Goal: Transaction & Acquisition: Purchase product/service

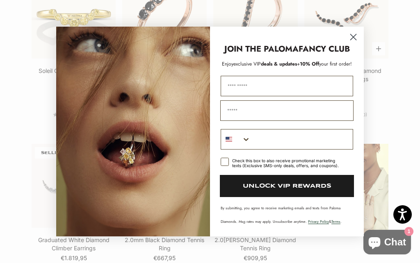
scroll to position [903, 0]
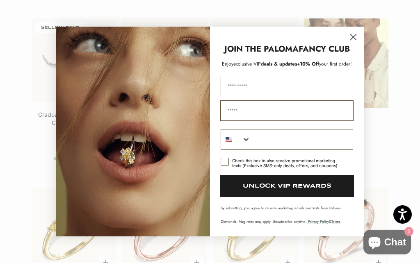
click at [351, 44] on circle "Close dialog" at bounding box center [353, 37] width 14 height 14
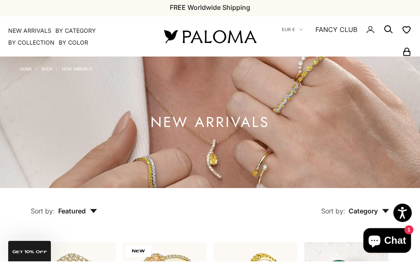
scroll to position [2, 0]
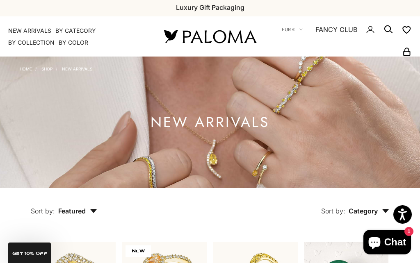
click at [16, 44] on summary "By Collection" at bounding box center [31, 43] width 46 height 8
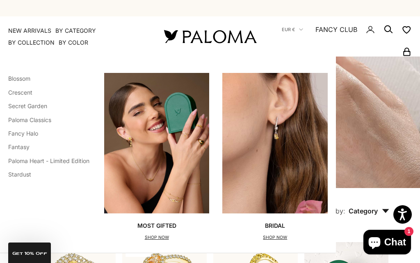
click at [279, 138] on img "Primary navigation" at bounding box center [274, 143] width 105 height 140
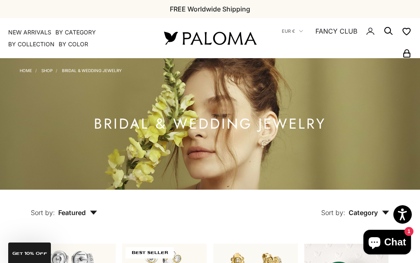
click at [21, 33] on link "NEW ARRIVALS" at bounding box center [29, 32] width 43 height 8
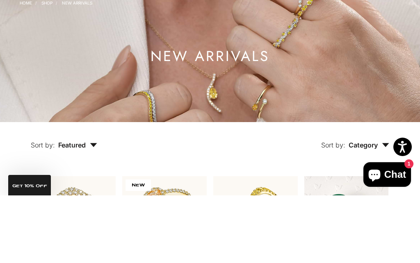
scroll to position [137, 0]
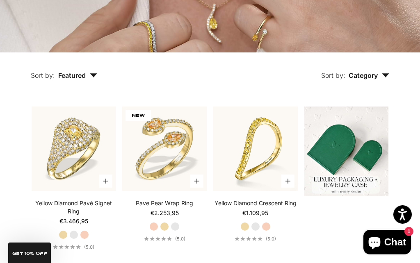
click at [385, 79] on span "Category" at bounding box center [368, 75] width 41 height 8
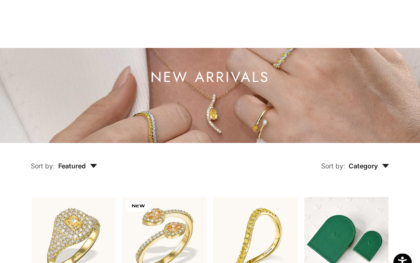
scroll to position [0, 0]
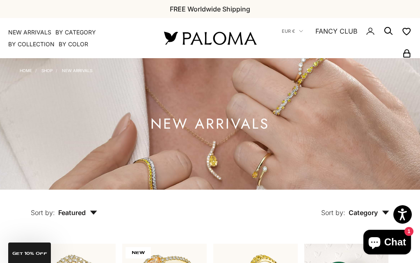
click at [20, 44] on summary "By Collection" at bounding box center [31, 44] width 46 height 8
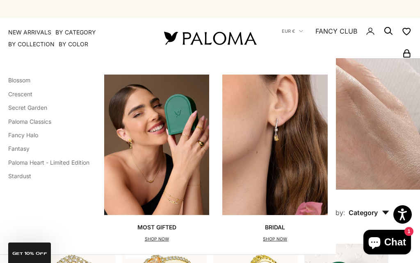
click at [11, 120] on link "Paloma Classics" at bounding box center [29, 121] width 43 height 7
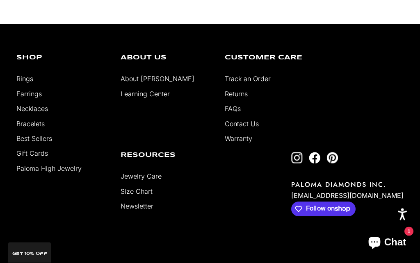
scroll to position [2444, 0]
click at [19, 98] on link "Earrings" at bounding box center [28, 94] width 25 height 8
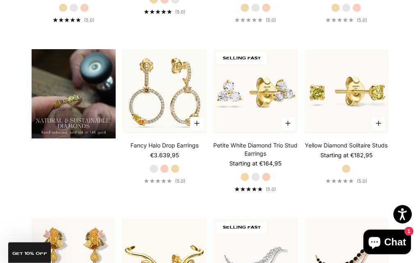
scroll to position [534, 0]
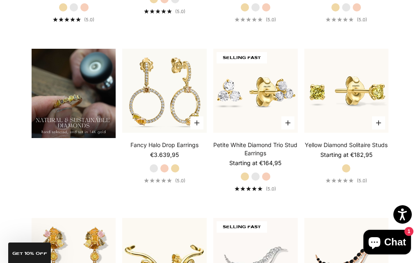
click at [275, 89] on img at bounding box center [255, 90] width 93 height 93
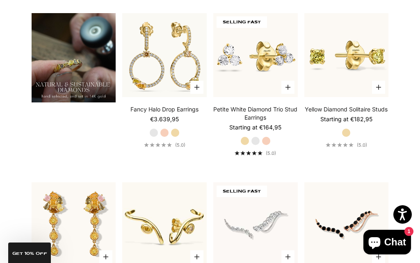
click at [361, 66] on img at bounding box center [346, 55] width 93 height 93
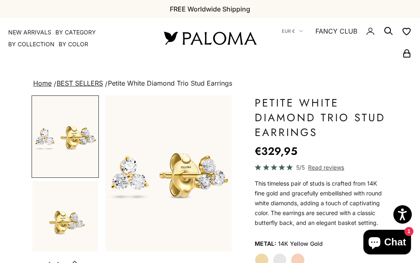
scroll to position [35, 0]
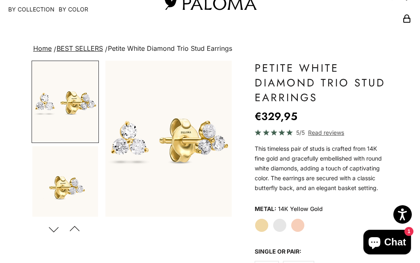
click at [53, 220] on button "Next" at bounding box center [54, 229] width 18 height 19
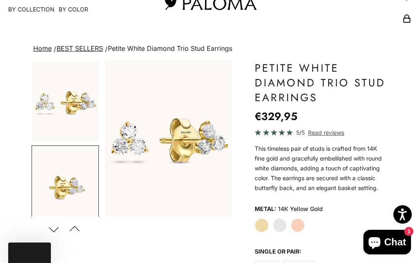
click at [280, 218] on label "White Gold" at bounding box center [279, 225] width 14 height 14
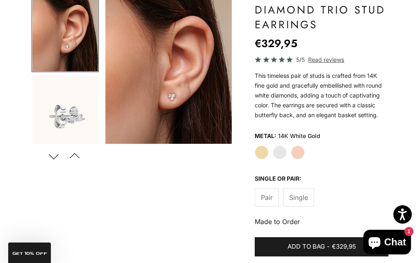
scroll to position [84, 0]
click at [297, 154] on label "Rose Gold" at bounding box center [298, 152] width 14 height 14
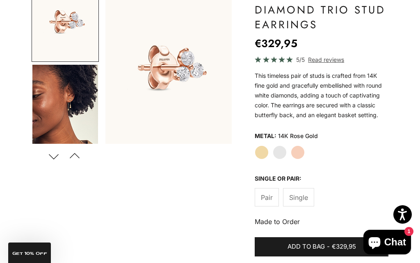
scroll to position [178, 0]
click at [54, 93] on img "Go to item 8" at bounding box center [65, 105] width 66 height 81
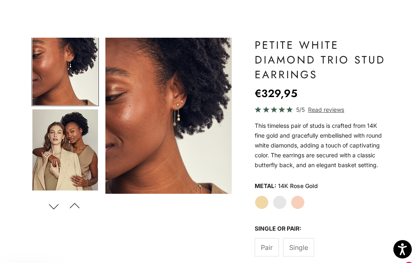
scroll to position [0, 0]
